Goal: Transaction & Acquisition: Purchase product/service

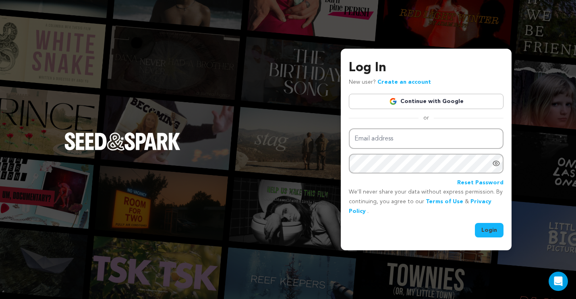
click at [428, 105] on link "Continue with Google" at bounding box center [426, 101] width 155 height 15
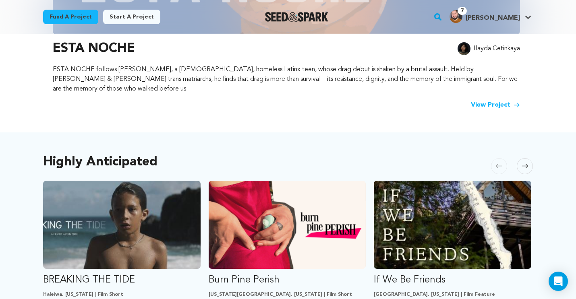
scroll to position [345, 0]
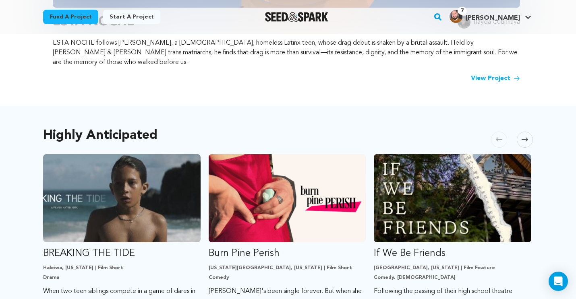
click at [369, 129] on div "Highly Anticipated Carousel Skip to previous slide page Carousel BREAKING THE T…" at bounding box center [288, 247] width 490 height 250
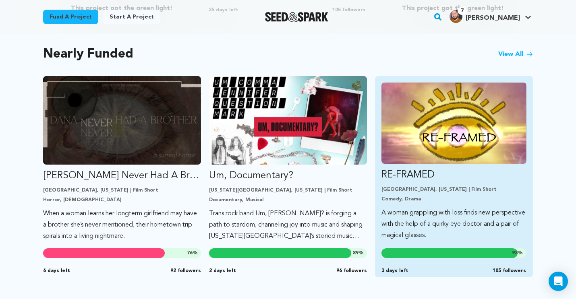
click at [431, 221] on p "A woman grappling with loss finds new perspective with the help of a quirky eye…" at bounding box center [454, 224] width 145 height 34
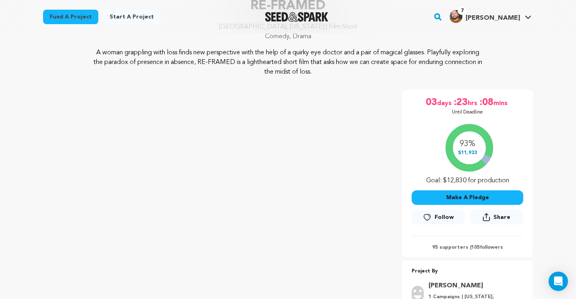
scroll to position [71, 0]
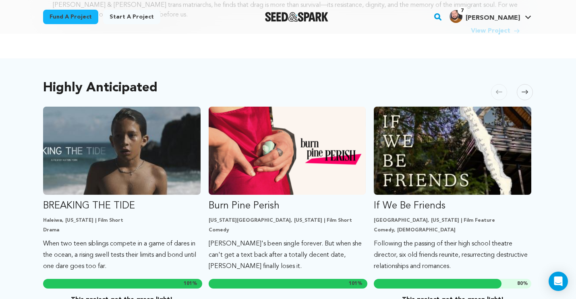
scroll to position [392, 0]
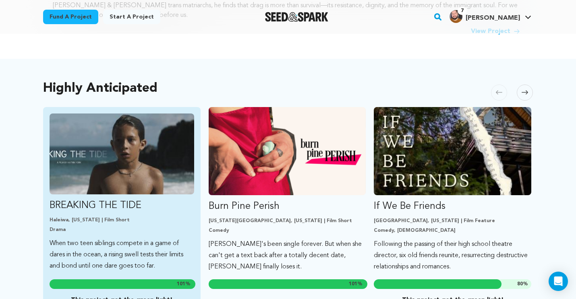
click at [104, 199] on p "BREAKING THE TIDE" at bounding box center [122, 205] width 145 height 13
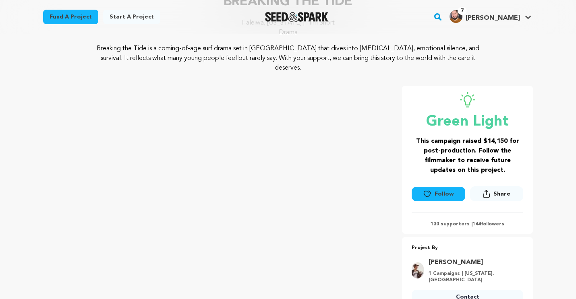
scroll to position [162, 0]
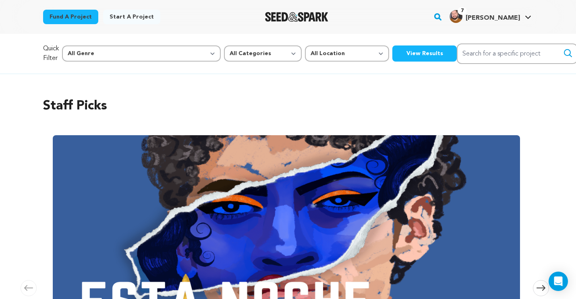
scroll to position [392, 0]
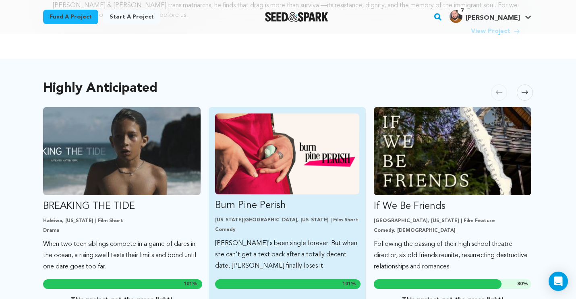
click at [274, 172] on img "Fund Burn Pine Perish" at bounding box center [287, 154] width 145 height 81
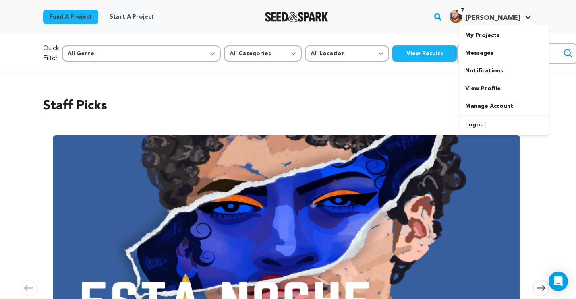
click at [516, 23] on span "7 Chris R. Chris R." at bounding box center [490, 16] width 85 height 17
click at [480, 39] on link "My Projects" at bounding box center [504, 36] width 90 height 18
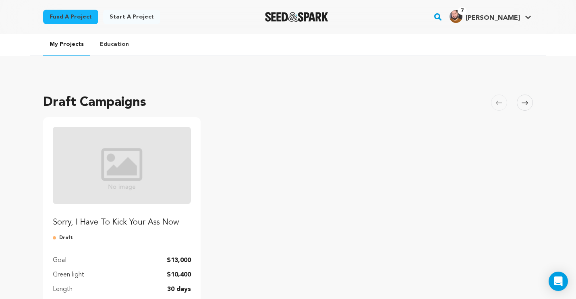
click at [159, 178] on img "Fund Sorry, I Have To Kick Your Ass Now" at bounding box center [122, 165] width 138 height 77
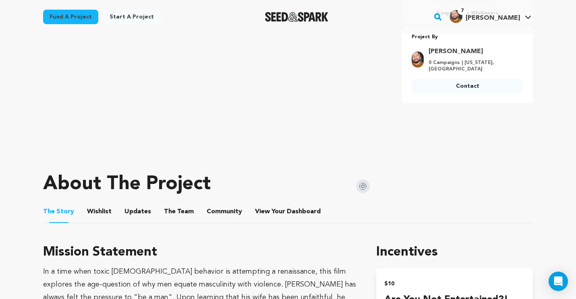
scroll to position [214, 0]
click at [98, 206] on button "Wishlist" at bounding box center [99, 212] width 19 height 19
